Goal: Transaction & Acquisition: Subscribe to service/newsletter

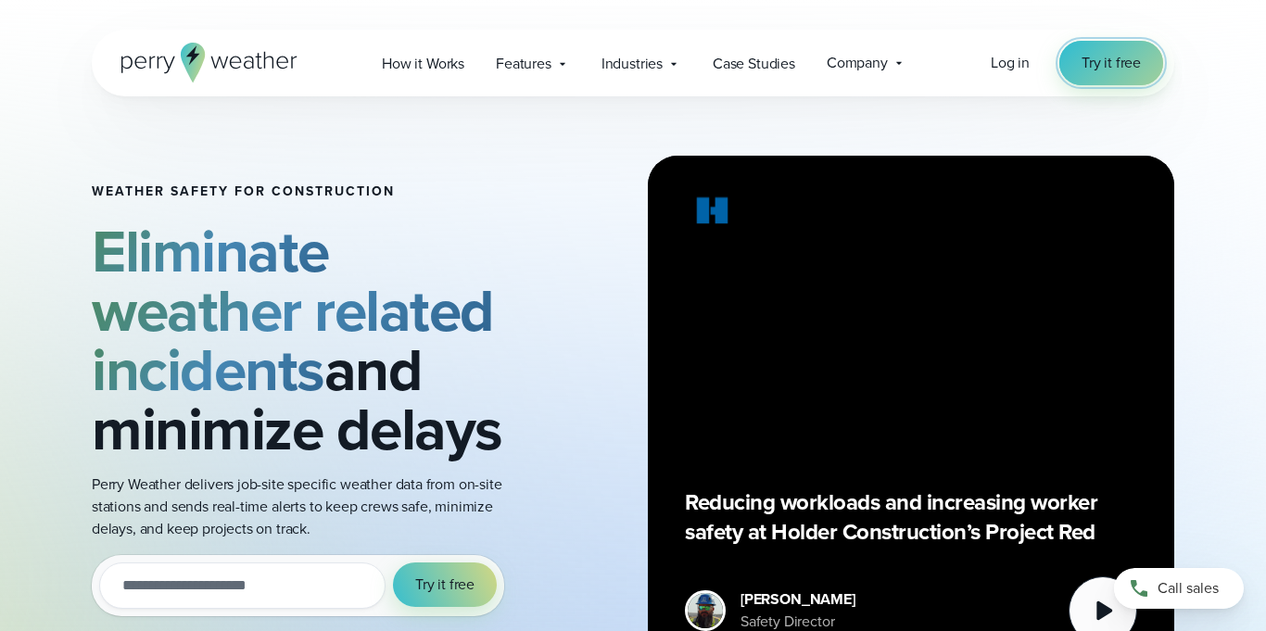
click at [1147, 60] on link "Try it free" at bounding box center [1112, 63] width 104 height 44
click at [791, 229] on div "Reducing workloads and increasing worker safety at Holder Construction’s Projec…" at bounding box center [911, 419] width 452 height 452
click at [889, 419] on div "Reducing workloads and increasing worker safety at Holder Construction’s Projec…" at bounding box center [911, 419] width 452 height 452
